Goal: Information Seeking & Learning: Learn about a topic

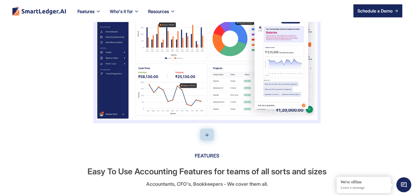
scroll to position [209, 0]
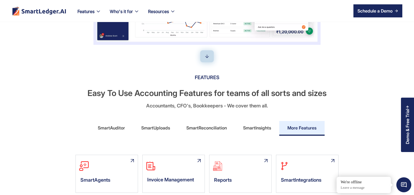
click at [308, 122] on link "More Features" at bounding box center [302, 128] width 45 height 15
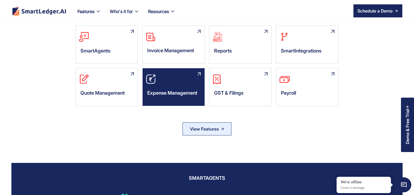
scroll to position [339, 0]
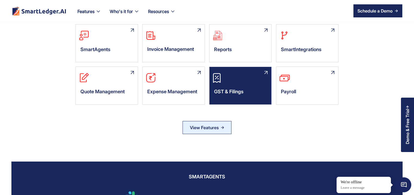
click at [233, 85] on div "GST & Filings" at bounding box center [241, 93] width 62 height 16
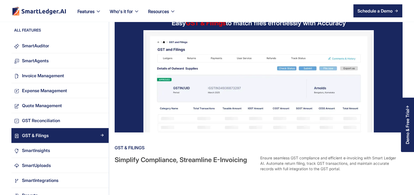
scroll to position [26, 0]
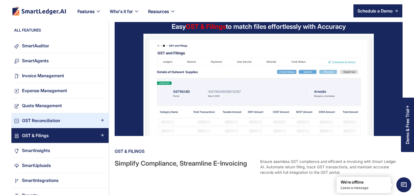
click at [37, 121] on div "GST Reconciliation" at bounding box center [41, 120] width 38 height 7
